Goal: Task Accomplishment & Management: Manage account settings

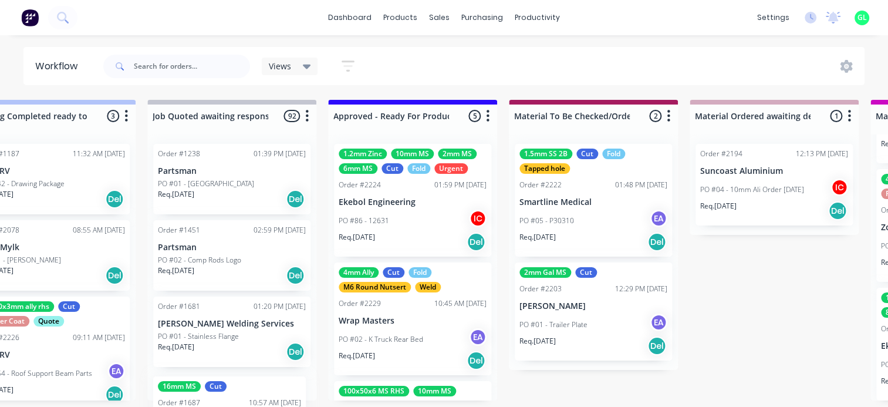
scroll to position [2, 1144]
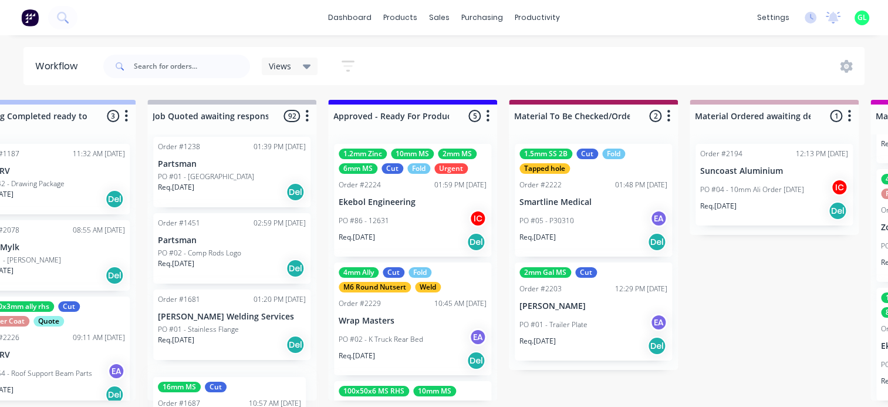
drag, startPoint x: 245, startPoint y: 405, endPoint x: 246, endPoint y: 412, distance: 7.1
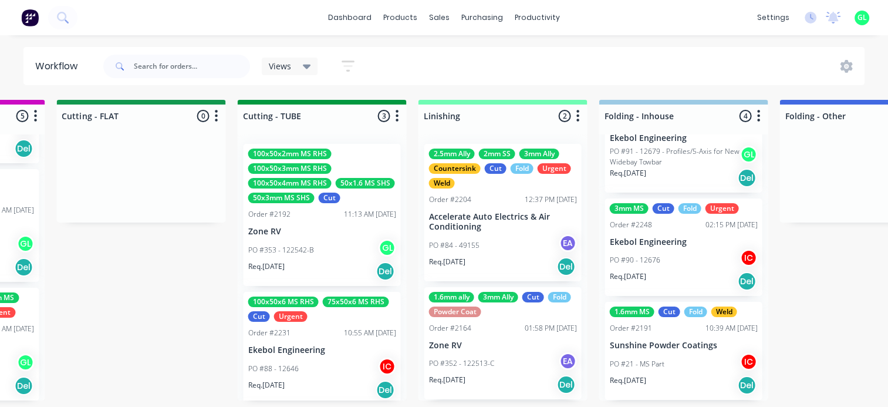
scroll to position [0, 2139]
click at [317, 234] on div "100x50x2mm MS RHS 100x50x3mm MS RHS 100x50x4mm MS RHS 50x1.6 MS SHS 50x3mm MS S…" at bounding box center [321, 267] width 169 height 266
click at [317, 220] on div "Order #2192 11:13 AM [DATE]" at bounding box center [322, 214] width 148 height 11
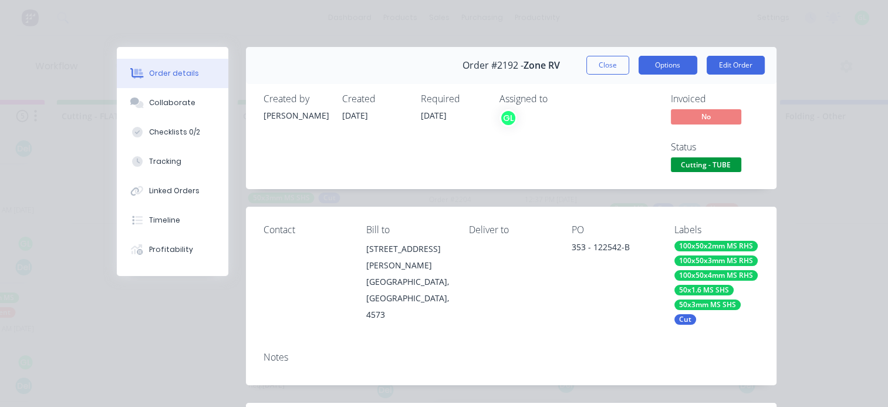
click at [657, 67] on button "Options" at bounding box center [668, 65] width 59 height 19
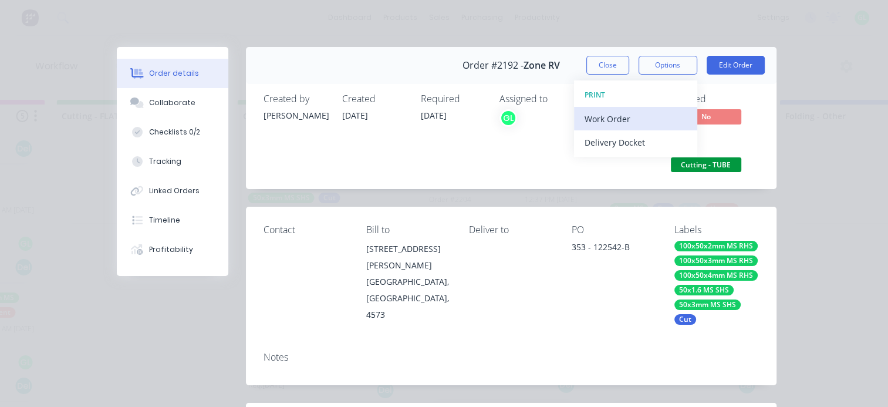
click at [607, 126] on button "Work Order" at bounding box center [635, 118] width 123 height 23
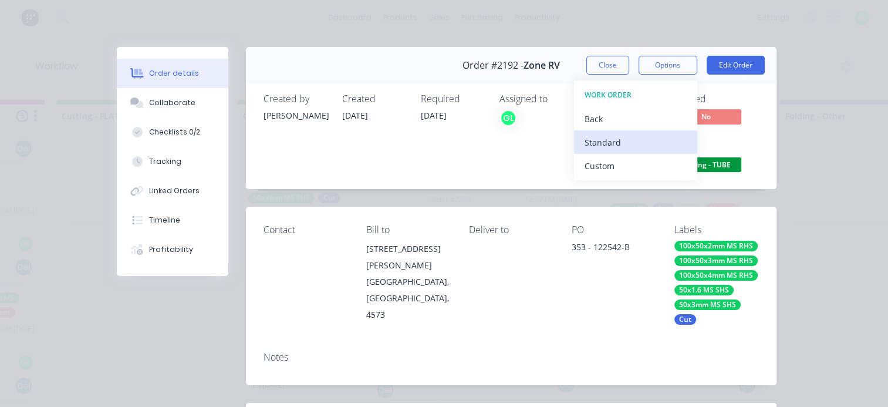
click at [607, 139] on div "Standard" at bounding box center [636, 142] width 102 height 17
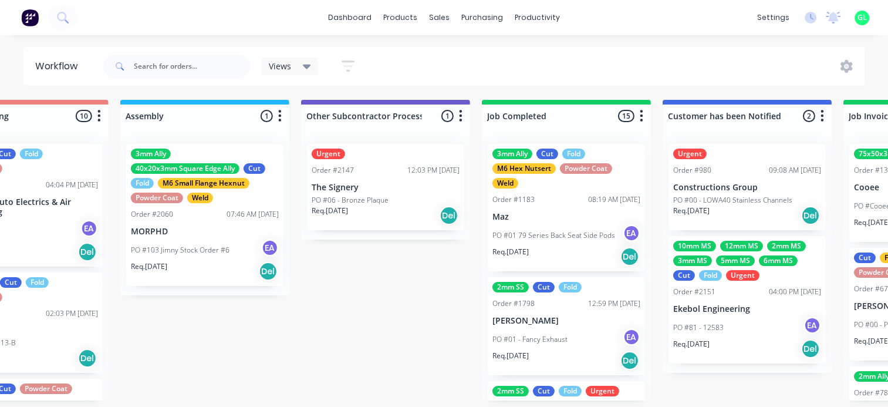
scroll to position [2, 3346]
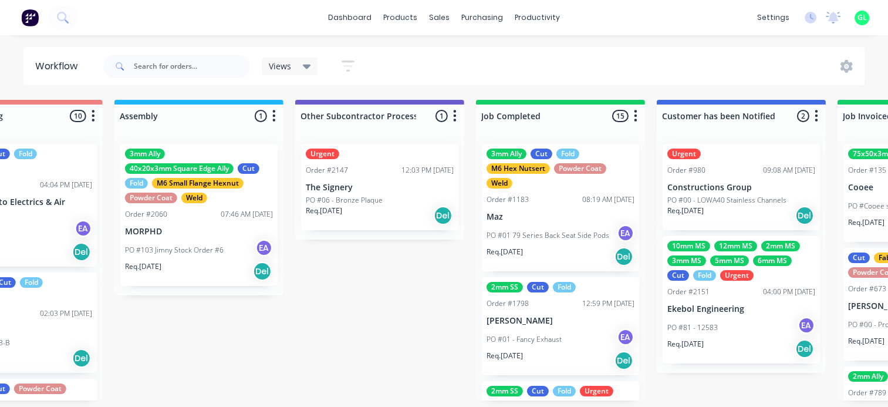
click at [639, 111] on button "button" at bounding box center [636, 116] width 14 height 14
click at [569, 200] on button "Sort By" at bounding box center [583, 199] width 117 height 19
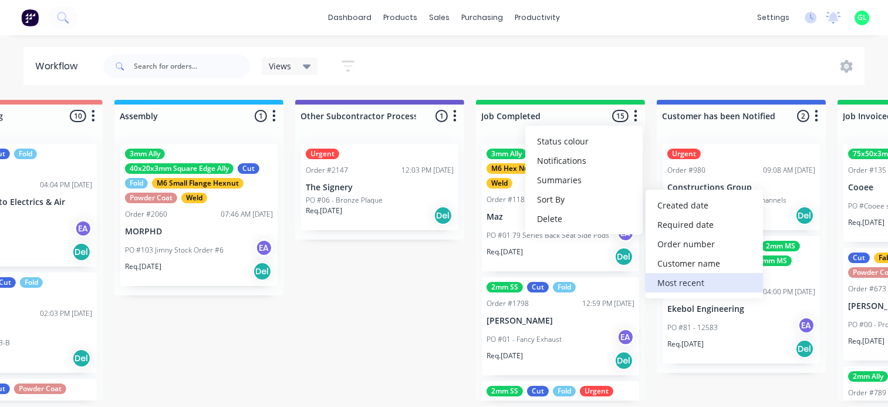
click at [681, 279] on recent "Most recent" at bounding box center [704, 282] width 117 height 19
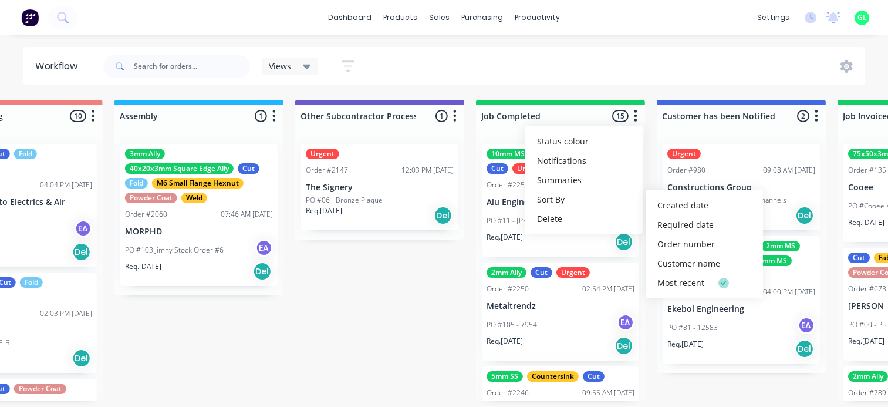
click at [529, 321] on p "PO #105 - 7954" at bounding box center [512, 324] width 50 height 11
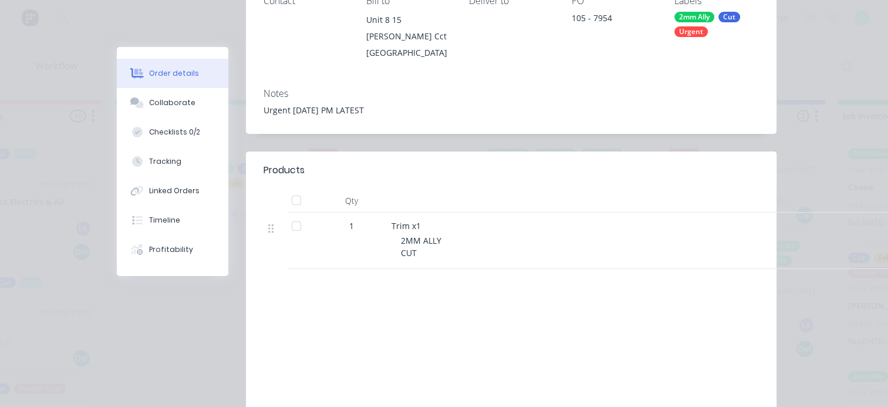
scroll to position [235, 0]
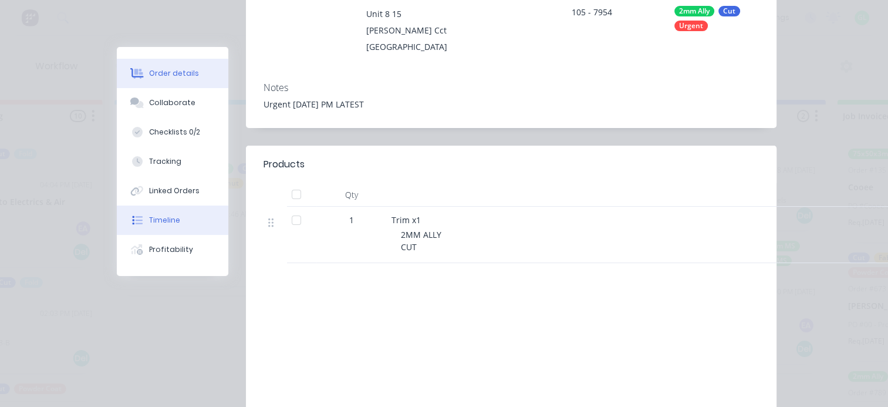
click at [165, 215] on div "Timeline" at bounding box center [164, 220] width 31 height 11
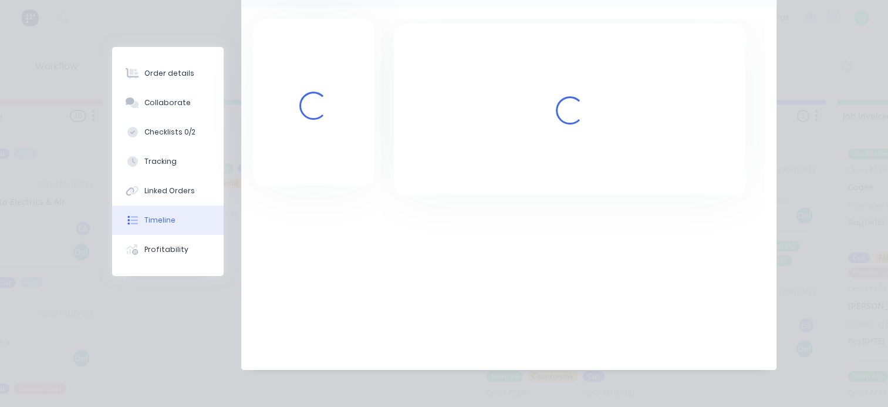
scroll to position [117, 0]
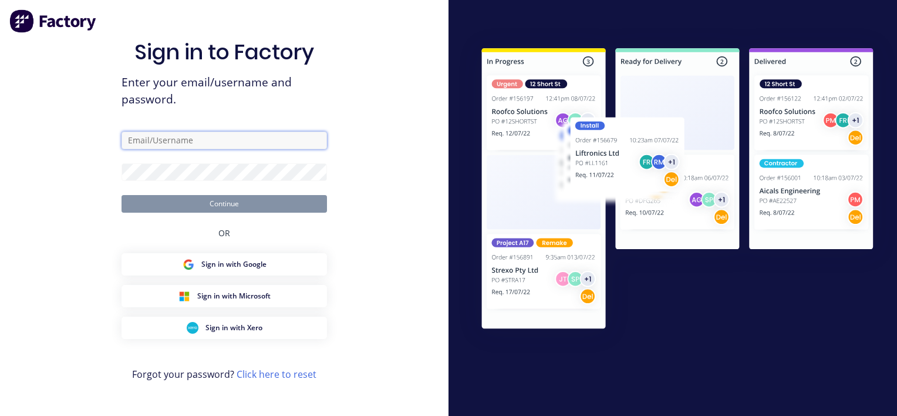
type input "workshop@metalmorphiclaser.com.au"
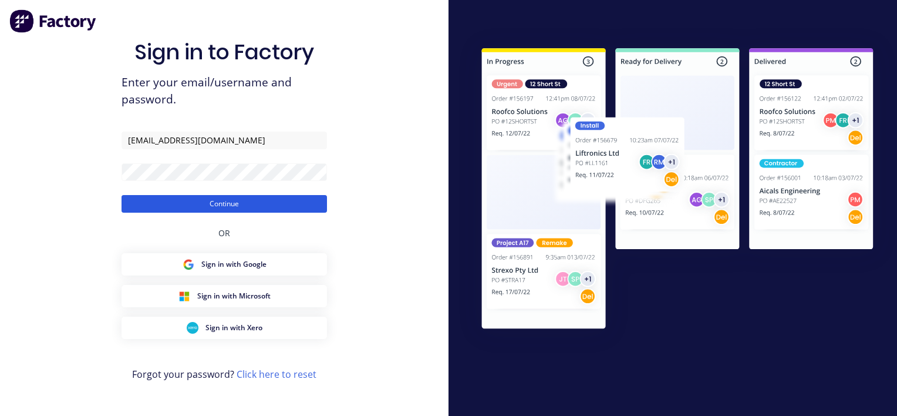
click at [217, 200] on button "Continue" at bounding box center [224, 204] width 205 height 18
